Goal: Task Accomplishment & Management: Manage account settings

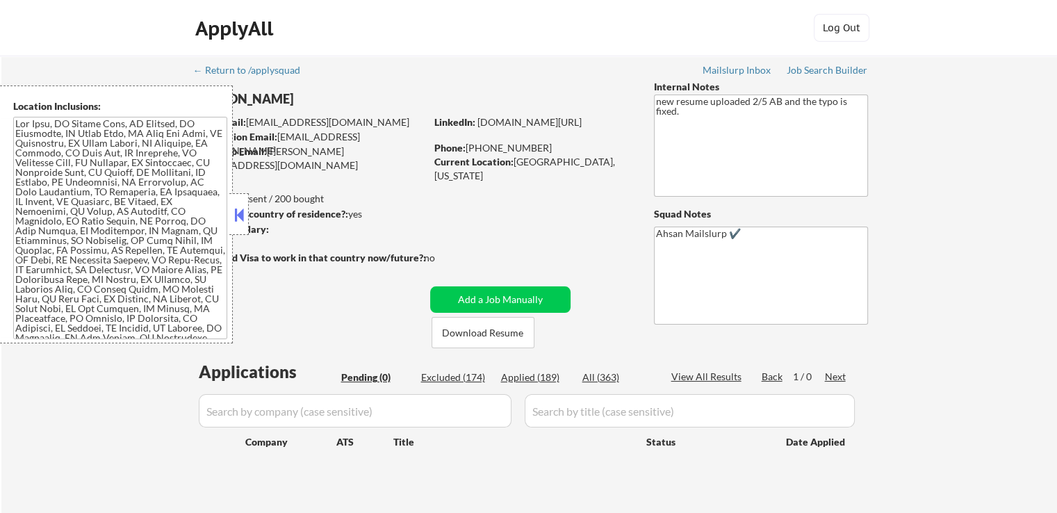
click at [537, 380] on div "Applied (189)" at bounding box center [536, 377] width 70 height 14
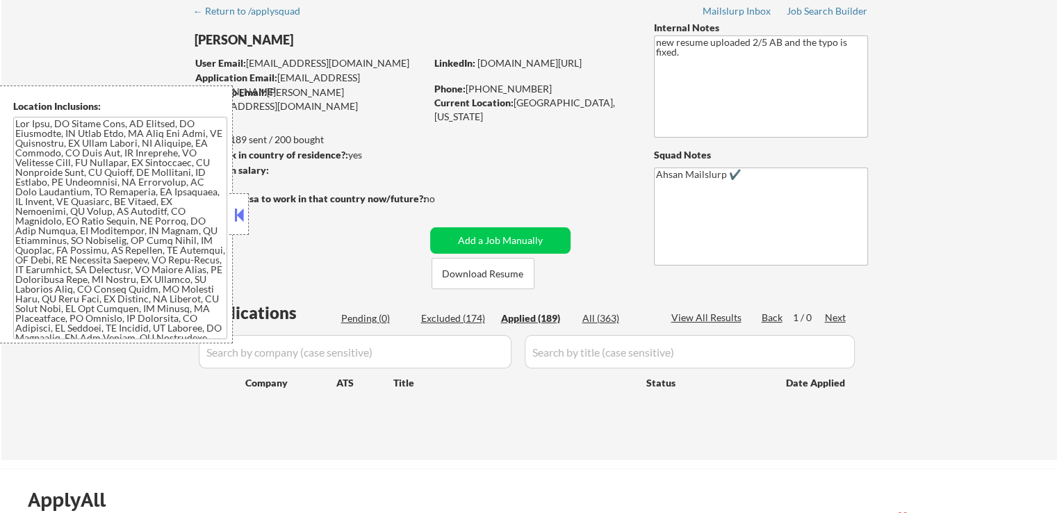
scroll to position [139, 0]
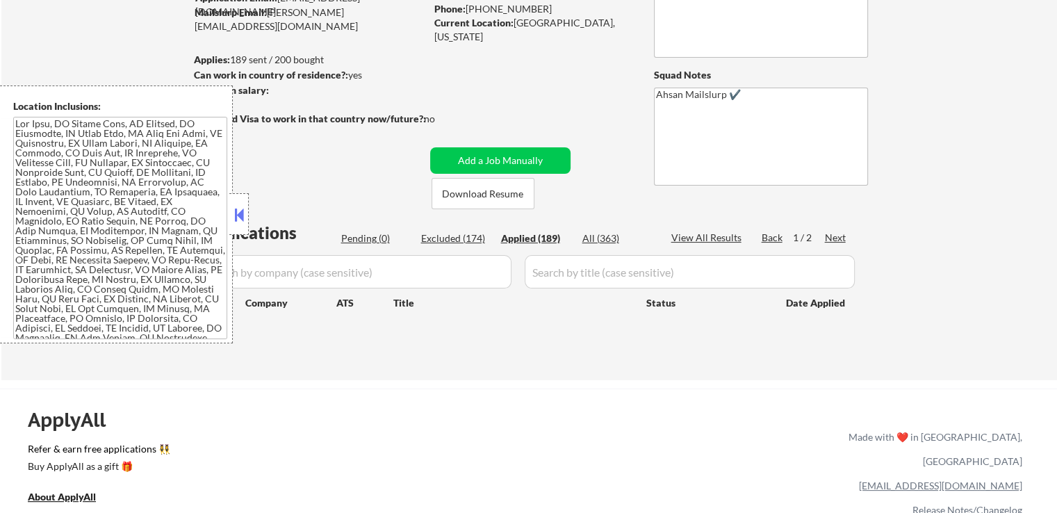
select select ""applied""
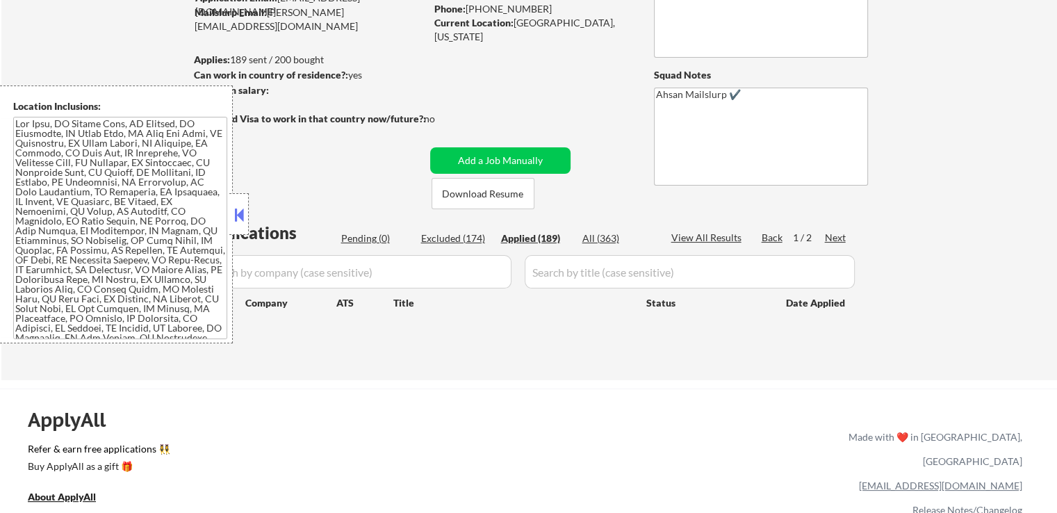
select select ""applied""
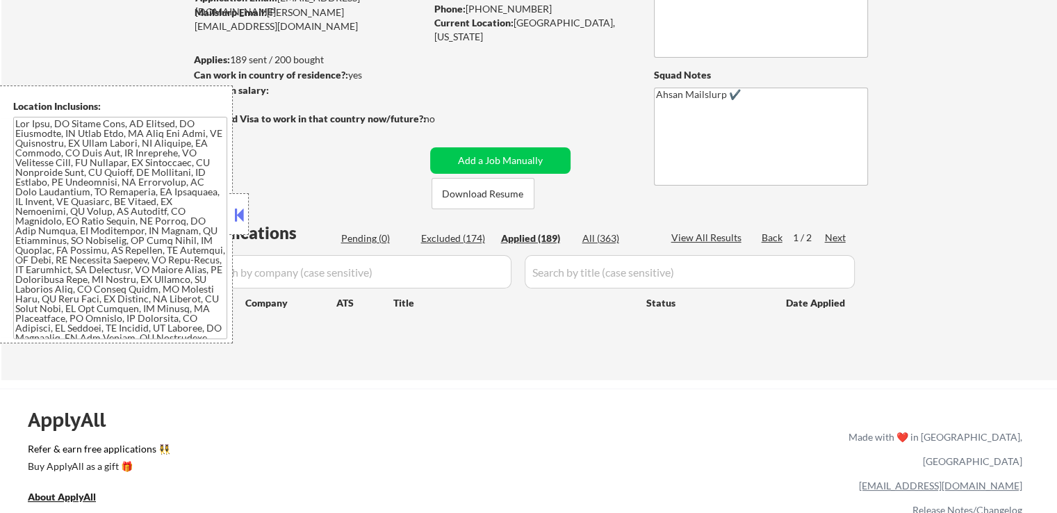
select select ""applied""
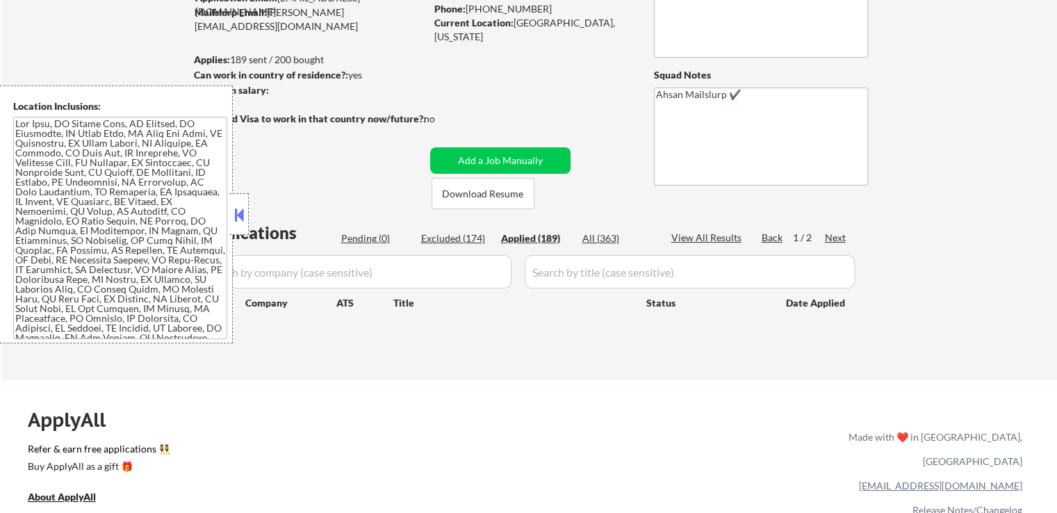
select select ""applied""
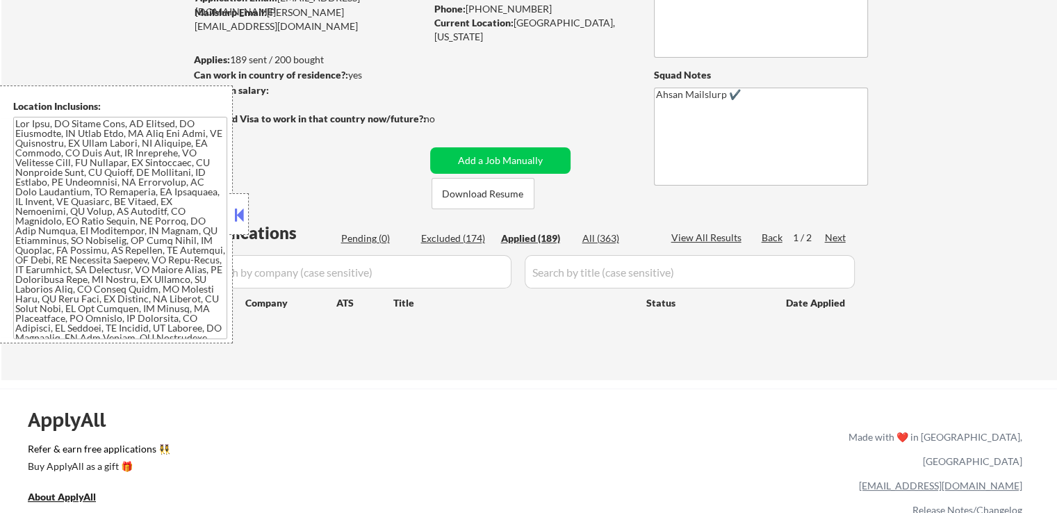
select select ""applied""
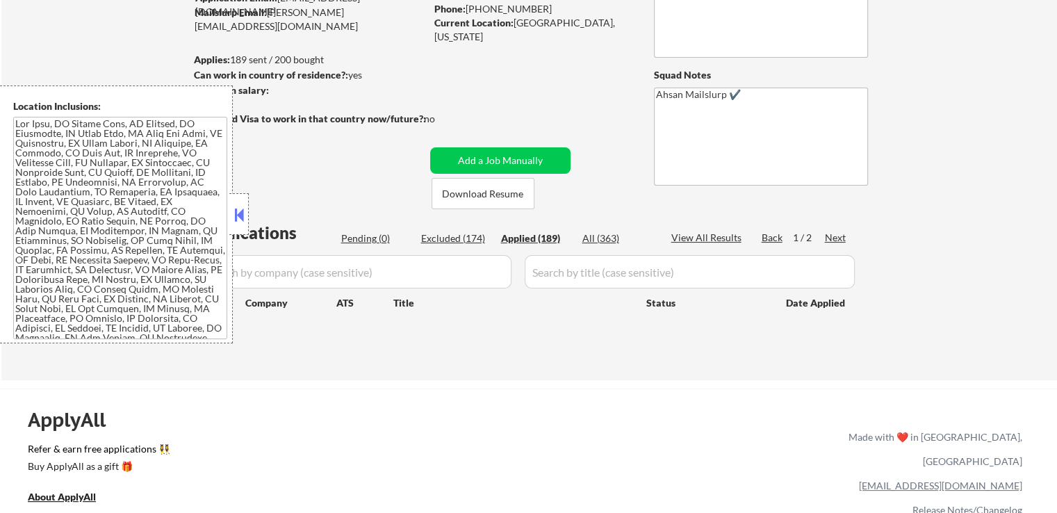
select select ""applied""
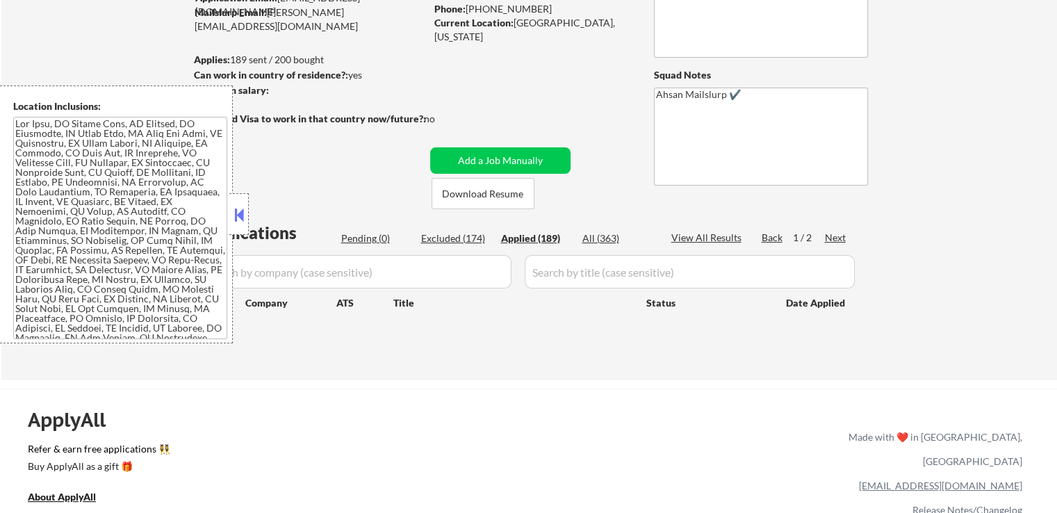
select select ""applied""
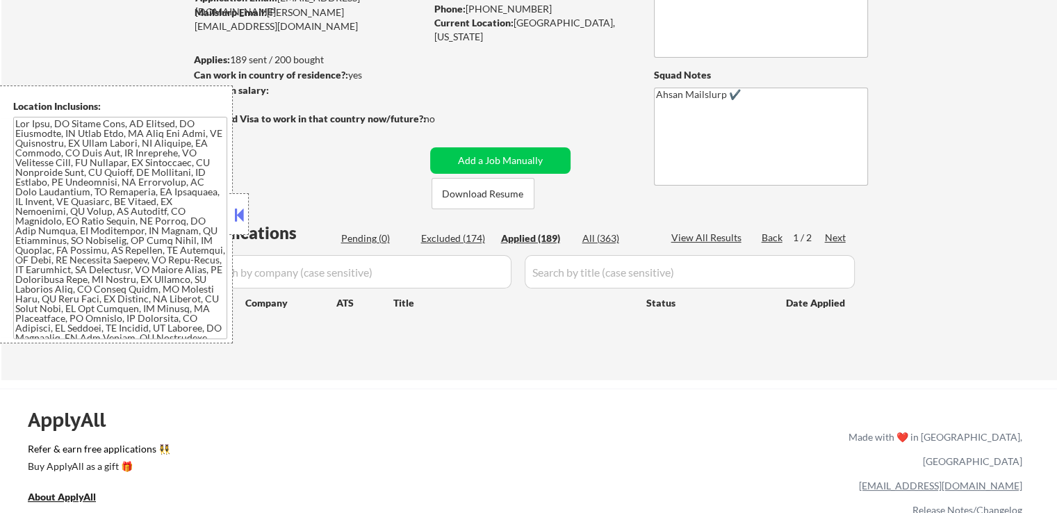
select select ""applied""
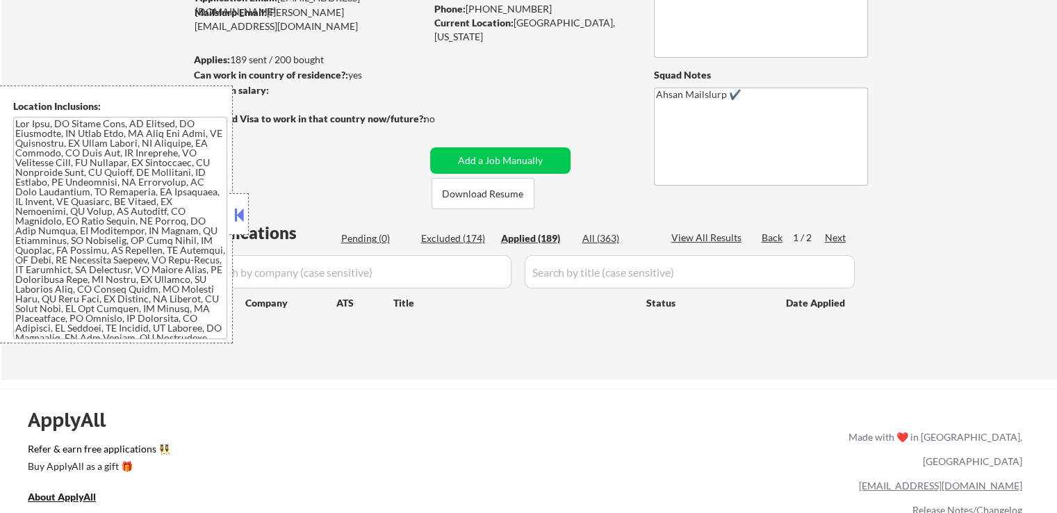
select select ""applied""
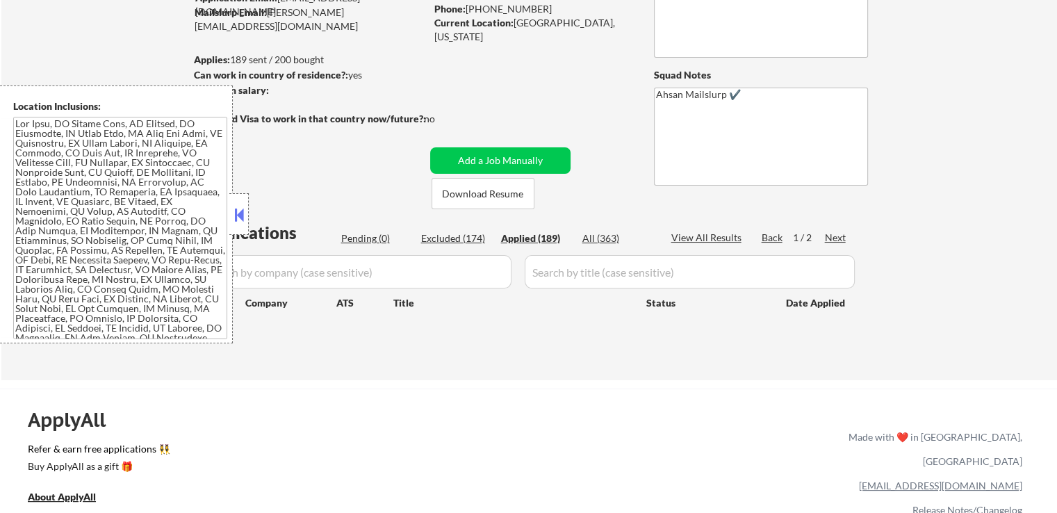
select select ""applied""
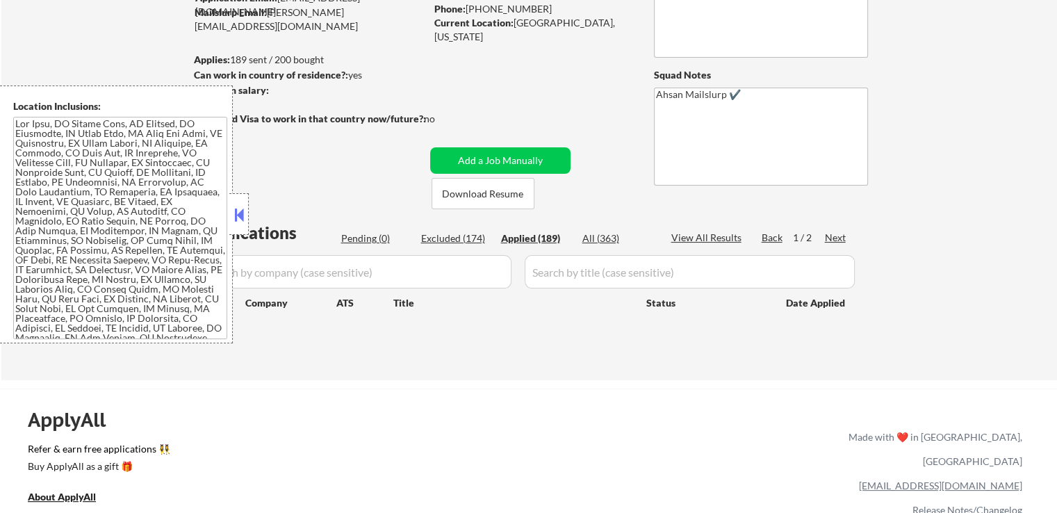
select select ""applied""
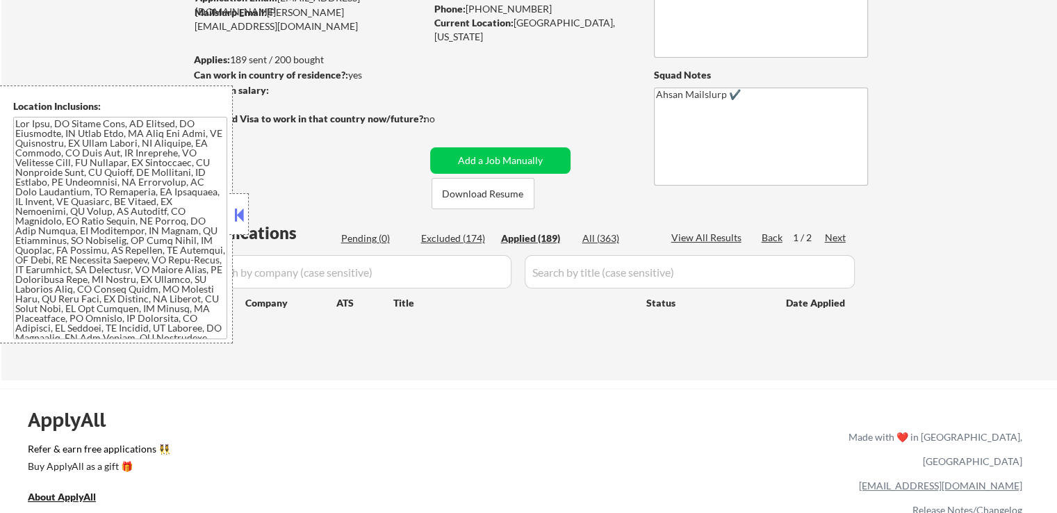
select select ""applied""
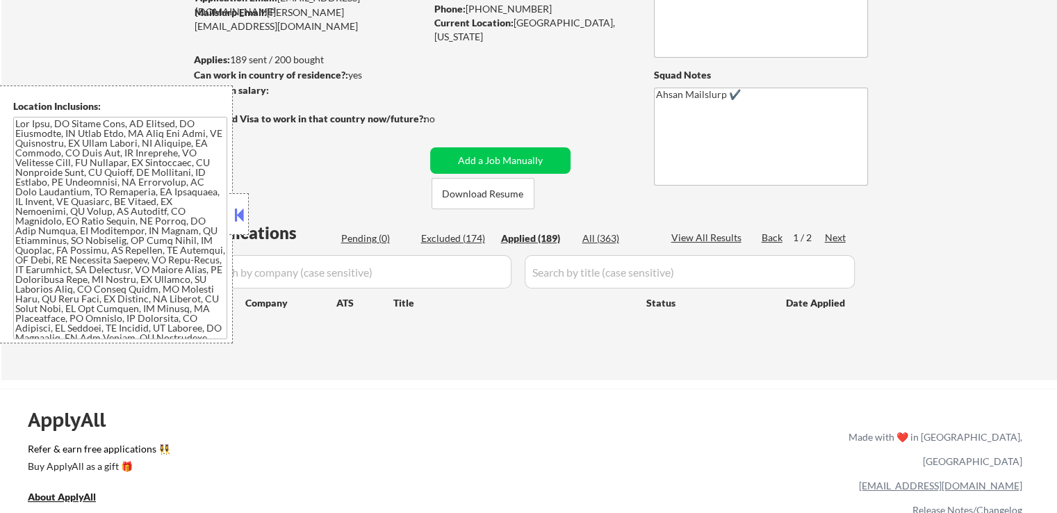
select select ""applied""
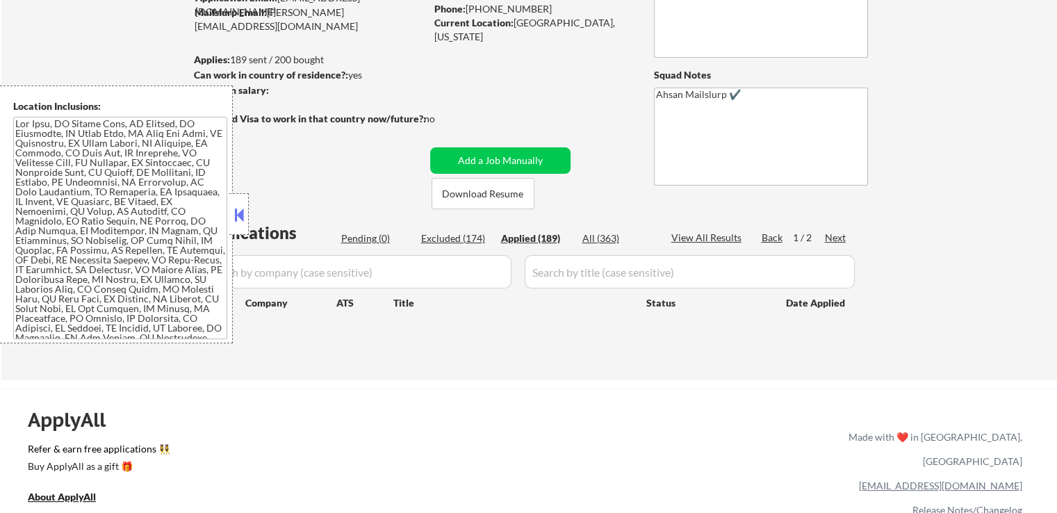
select select ""applied""
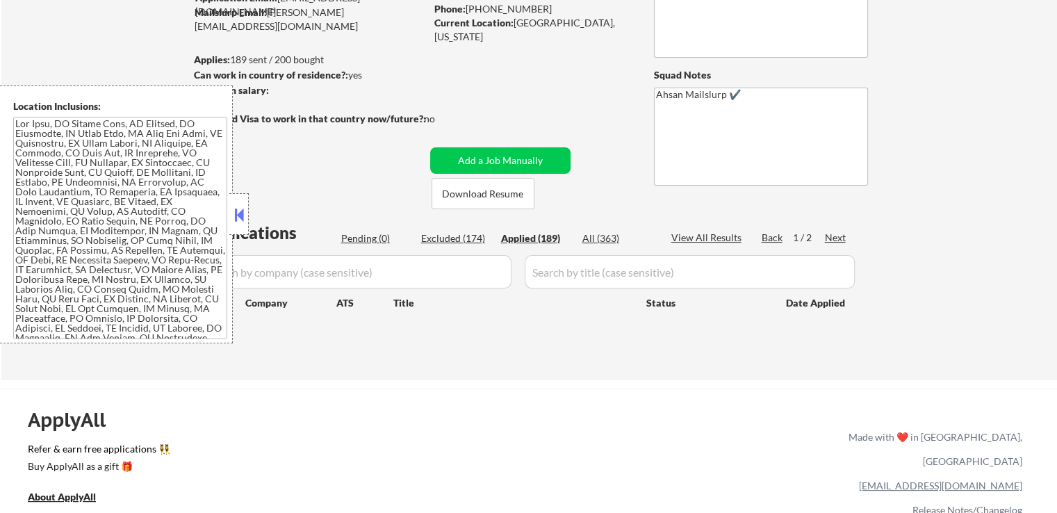
select select ""applied""
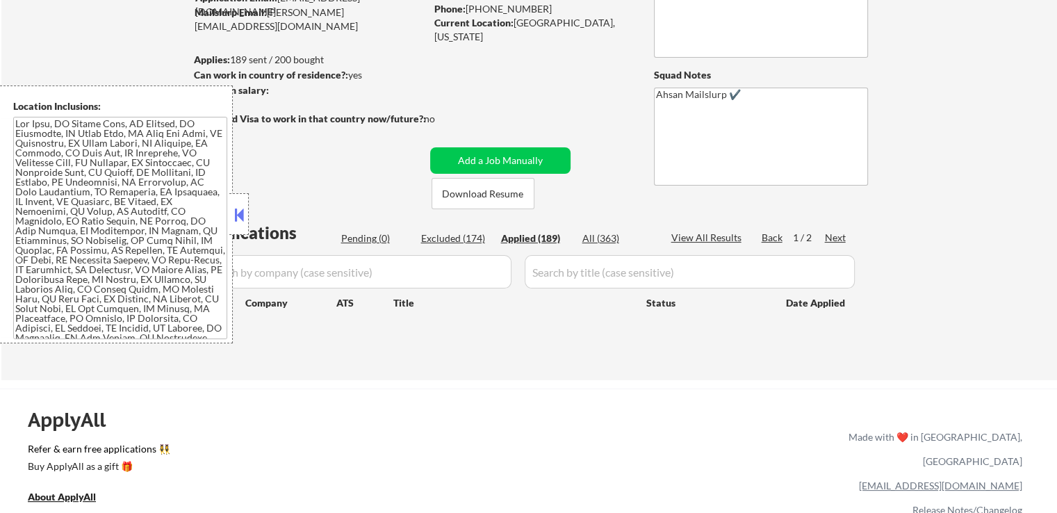
select select ""applied""
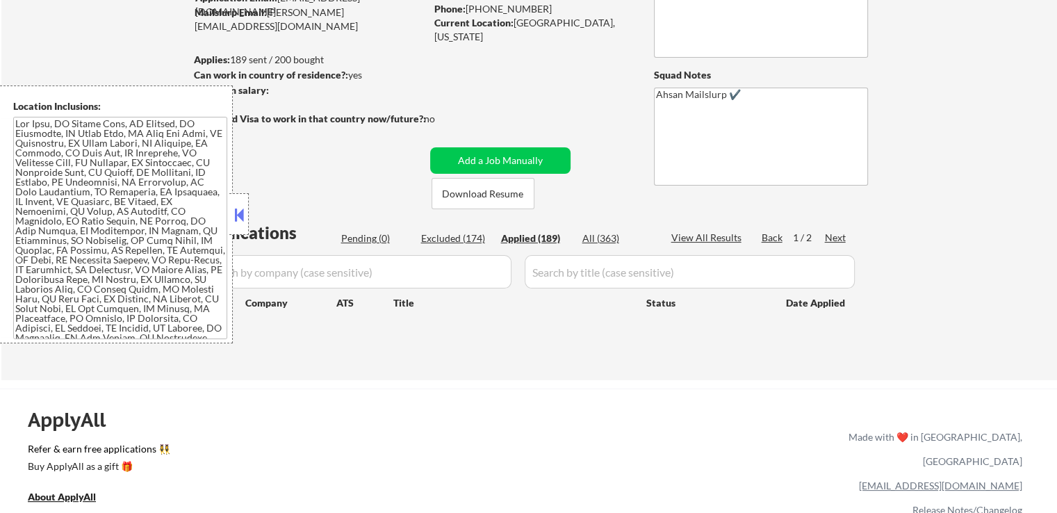
select select ""applied""
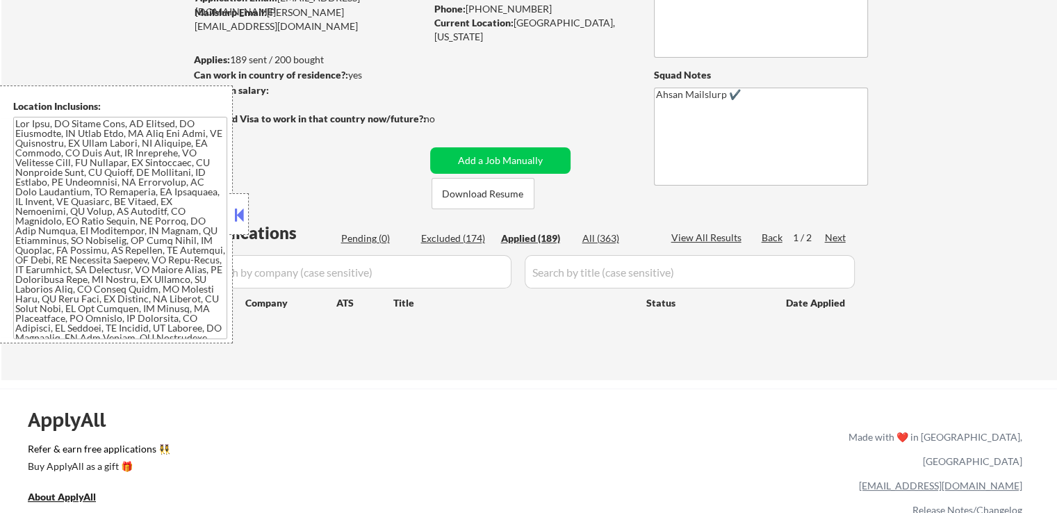
select select ""applied""
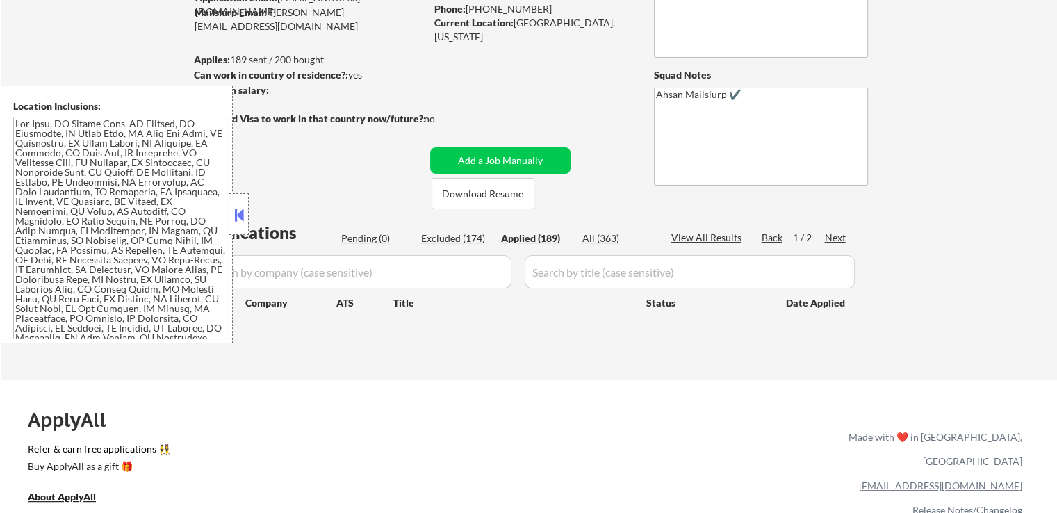
select select ""applied""
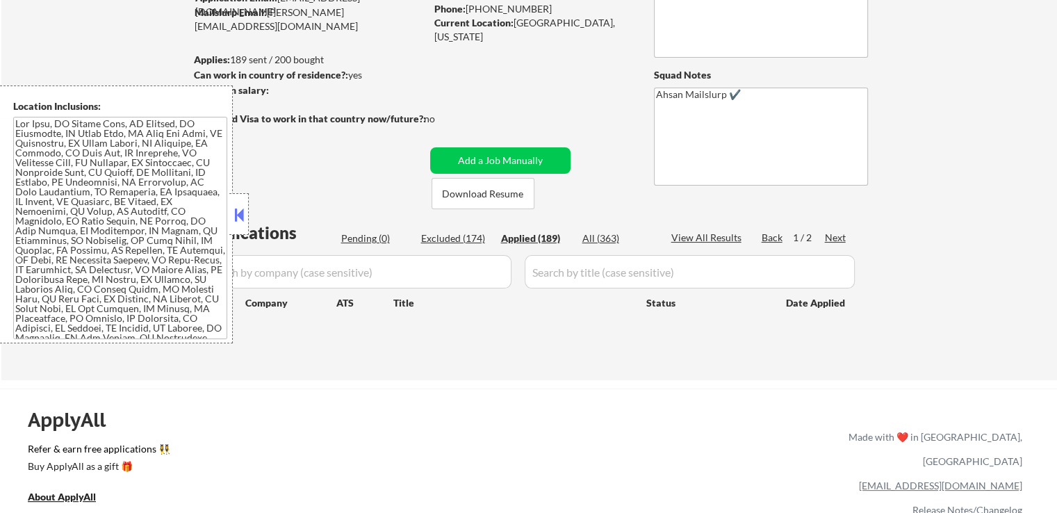
select select ""applied""
